Goal: Find specific page/section: Find specific page/section

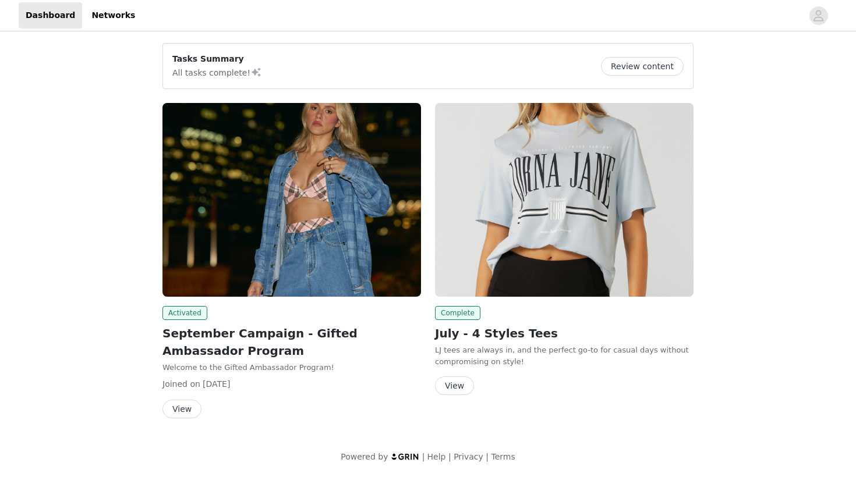
click at [189, 407] on button "View" at bounding box center [181, 409] width 39 height 19
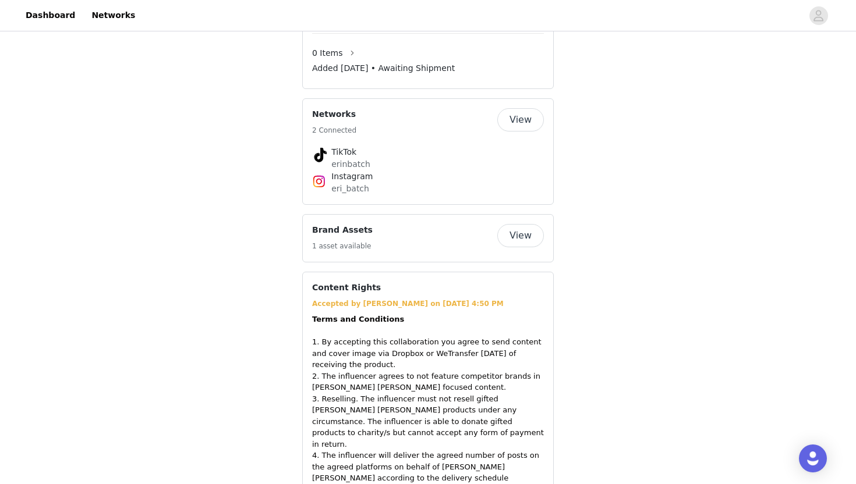
scroll to position [937, 0]
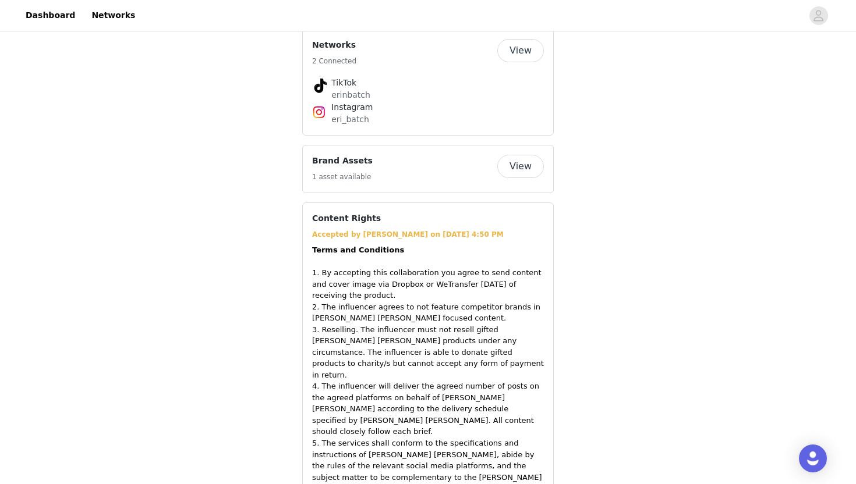
click at [504, 171] on button "View" at bounding box center [520, 166] width 47 height 23
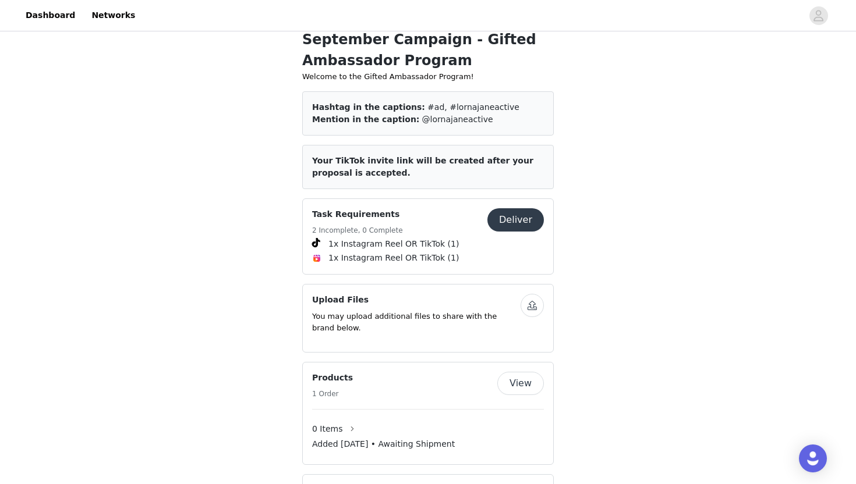
scroll to position [481, 0]
